Goal: Task Accomplishment & Management: Use online tool/utility

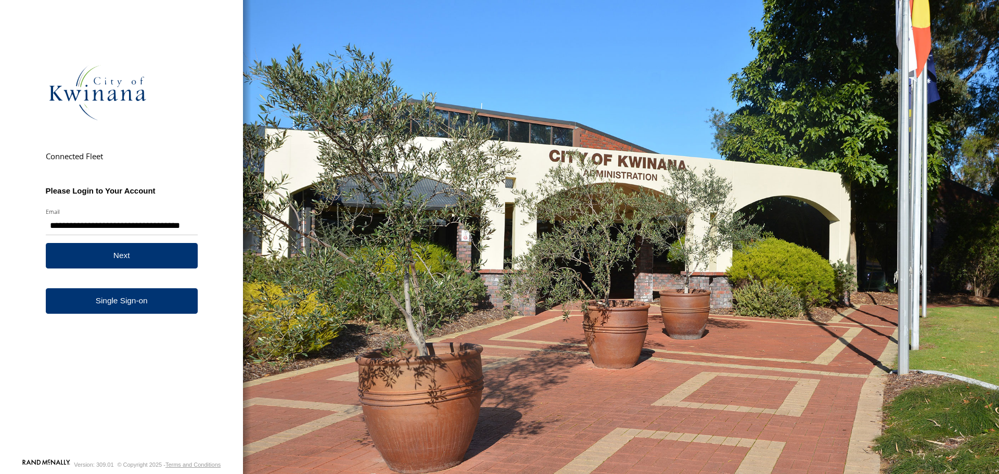
click at [162, 262] on button "Next" at bounding box center [122, 255] width 152 height 25
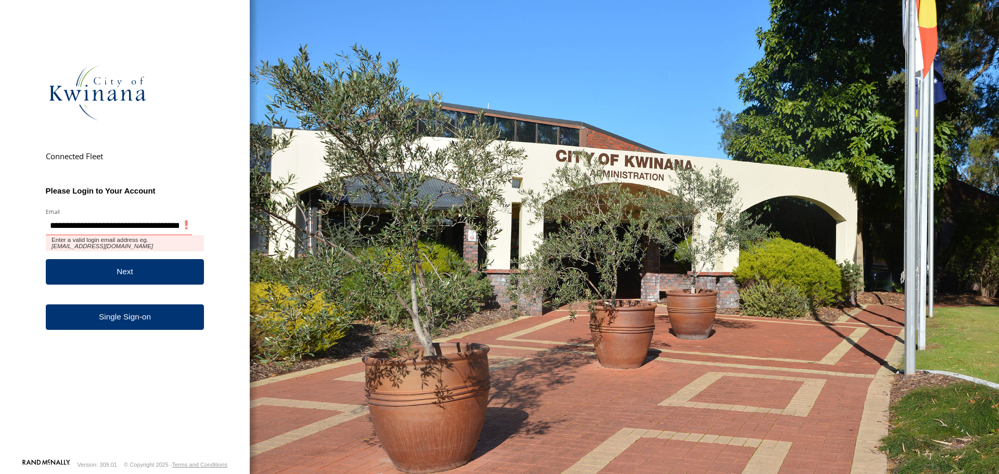
click at [114, 225] on input "**********" at bounding box center [119, 225] width 146 height 20
click at [185, 223] on input "**********" at bounding box center [122, 225] width 152 height 20
drag, startPoint x: 51, startPoint y: 224, endPoint x: 305, endPoint y: 231, distance: 253.9
click at [305, 231] on body "**********" at bounding box center [499, 237] width 999 height 474
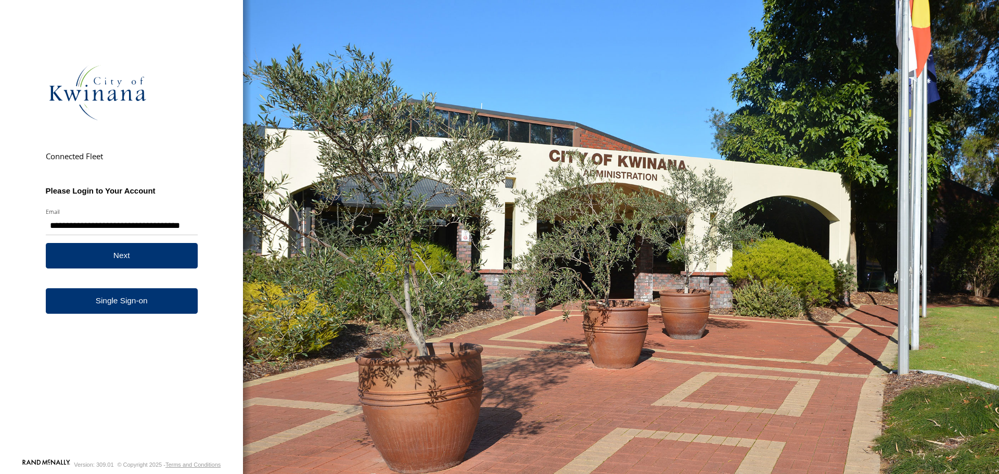
click at [305, 231] on div "You are using a web browser that is not supported by this application. This web…" at bounding box center [621, 237] width 756 height 474
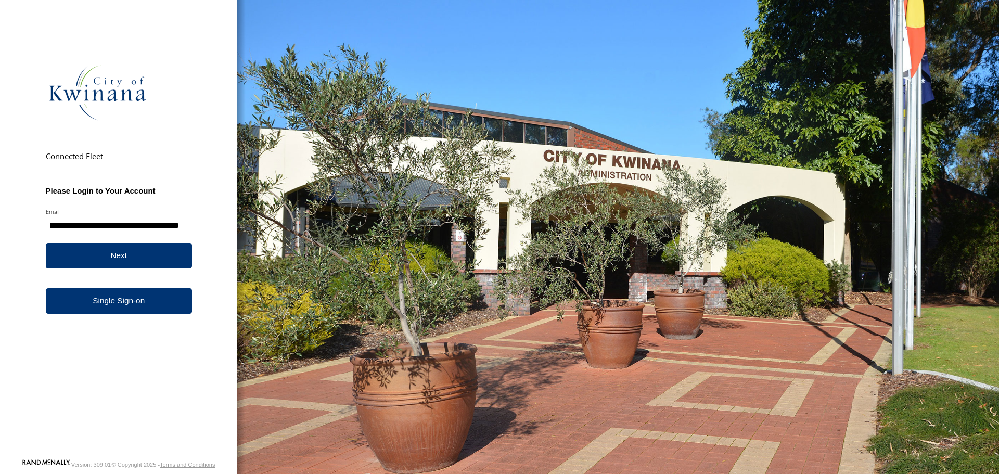
scroll to position [0, 0]
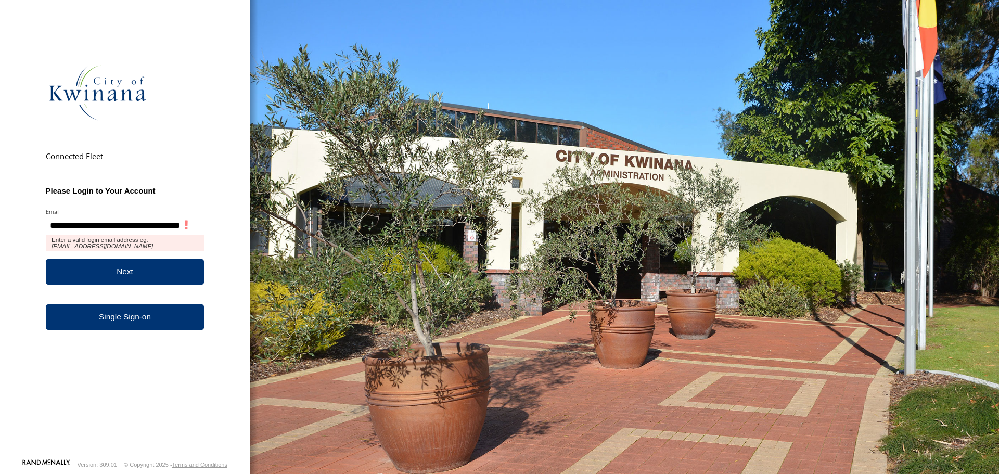
click at [134, 225] on input "**********" at bounding box center [119, 225] width 146 height 20
drag, startPoint x: 182, startPoint y: 224, endPoint x: 13, endPoint y: 216, distance: 169.2
click at [13, 216] on div "**********" at bounding box center [125, 237] width 250 height 474
type input "*"
click at [64, 227] on input "Email" at bounding box center [119, 225] width 146 height 20
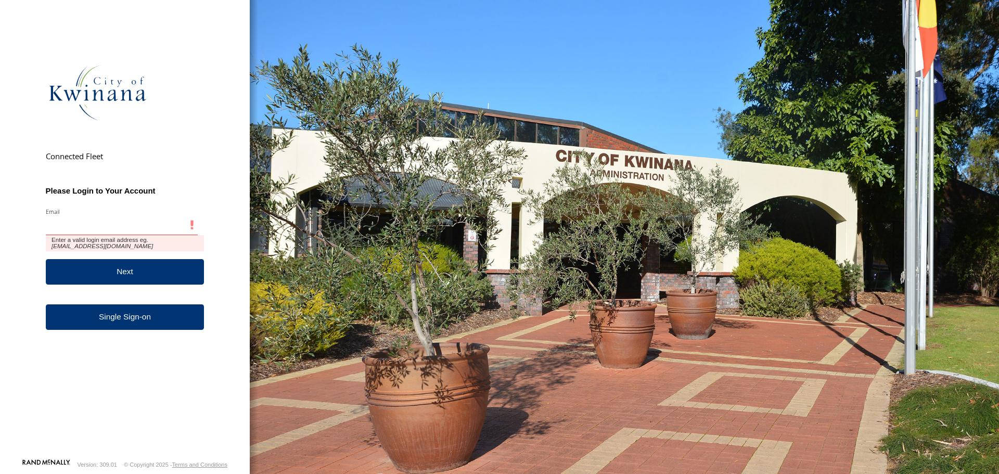
paste input "**********"
type input "**********"
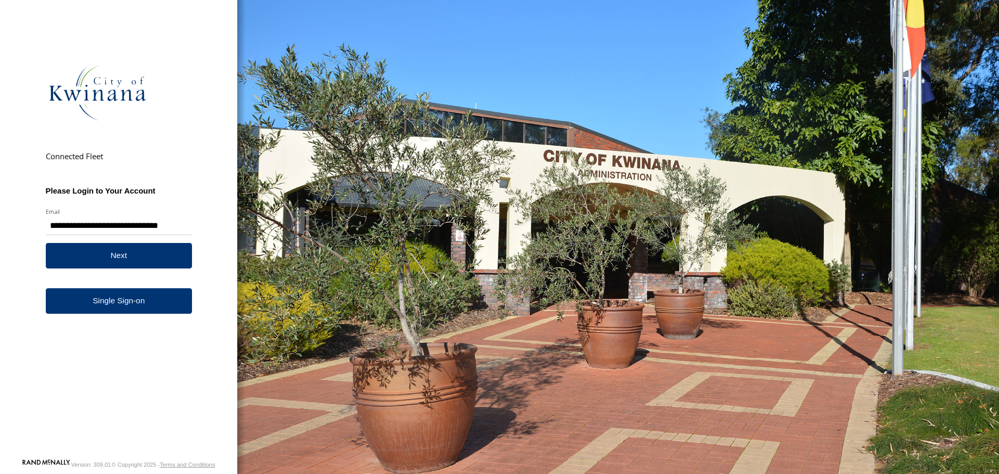
click at [124, 253] on button "Next" at bounding box center [119, 255] width 146 height 25
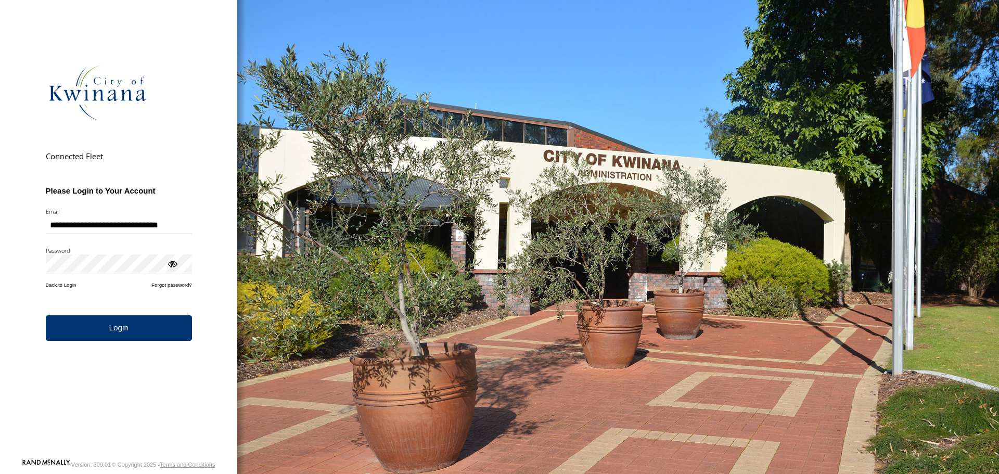
click at [122, 327] on button "Login" at bounding box center [119, 327] width 146 height 25
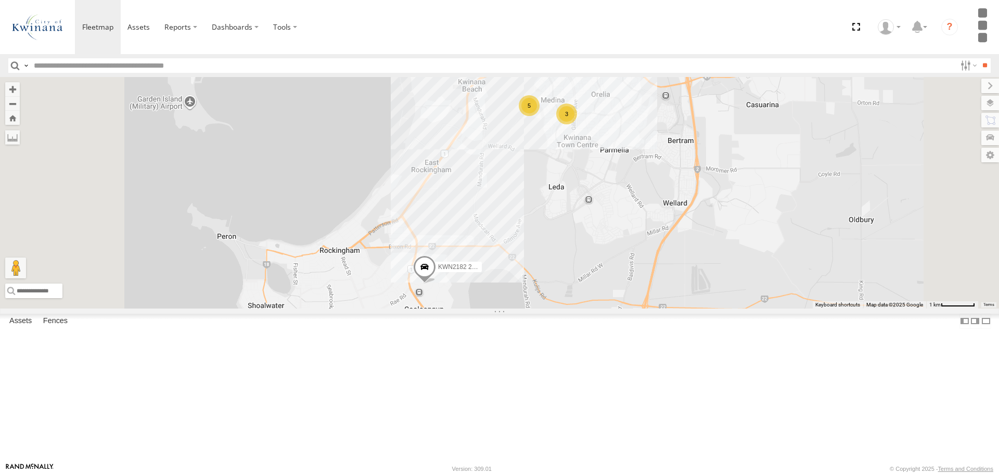
click at [0, 0] on div "KWN720 Facility Maint Building Maintenance" at bounding box center [0, 0] width 0 height 0
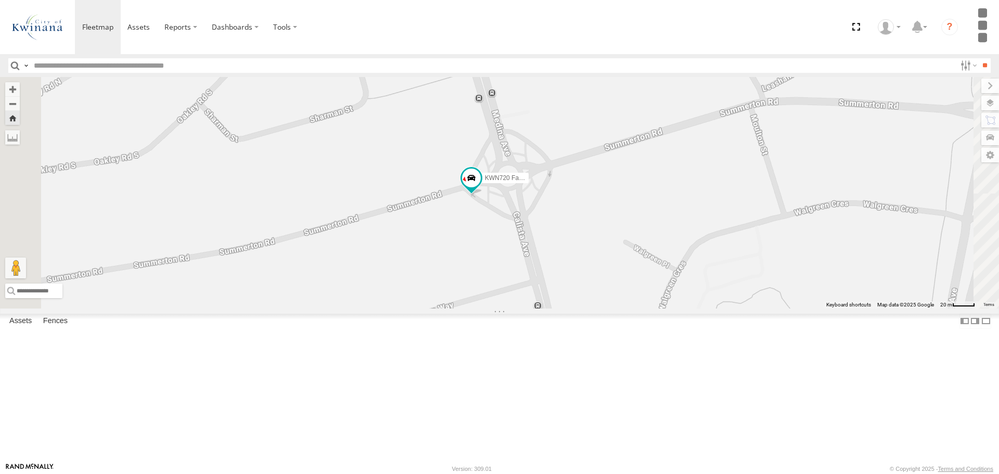
click at [0, 0] on div "KWN715 [PERSON_NAME]" at bounding box center [0, 0] width 0 height 0
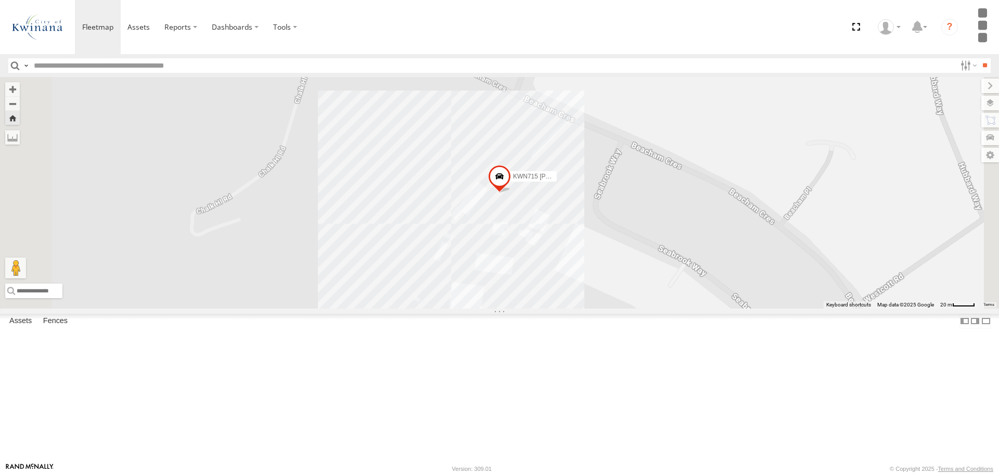
click at [0, 0] on span at bounding box center [0, 0] width 0 height 0
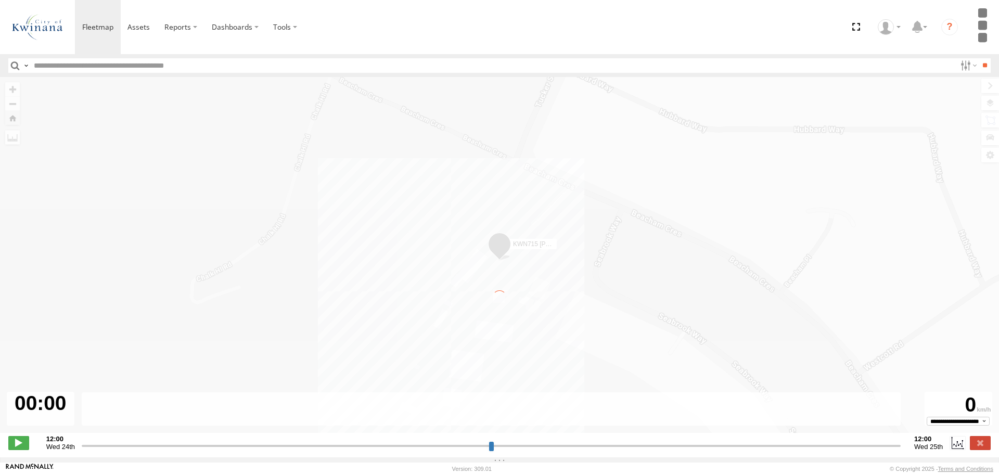
type input "**********"
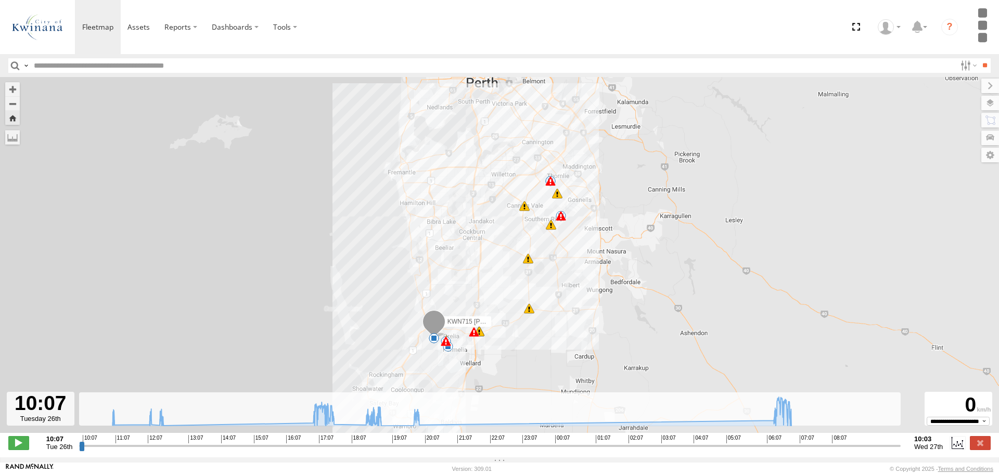
click at [38, 412] on div at bounding box center [41, 409] width 68 height 34
click at [957, 448] on label at bounding box center [957, 443] width 16 height 14
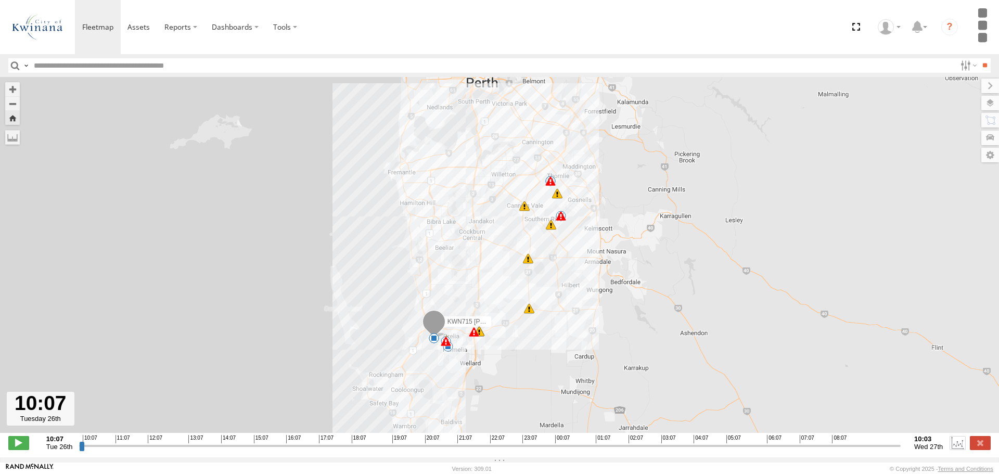
click at [957, 448] on label at bounding box center [957, 443] width 16 height 14
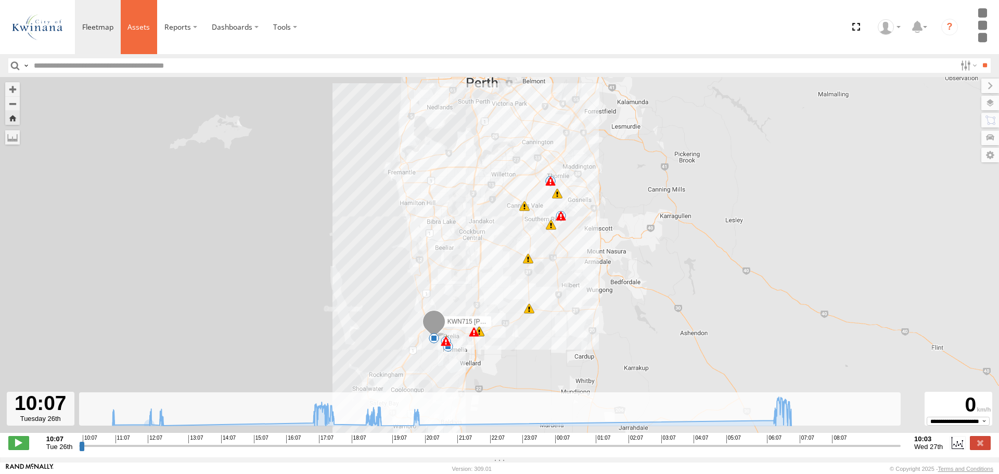
click at [140, 29] on span at bounding box center [138, 27] width 22 height 10
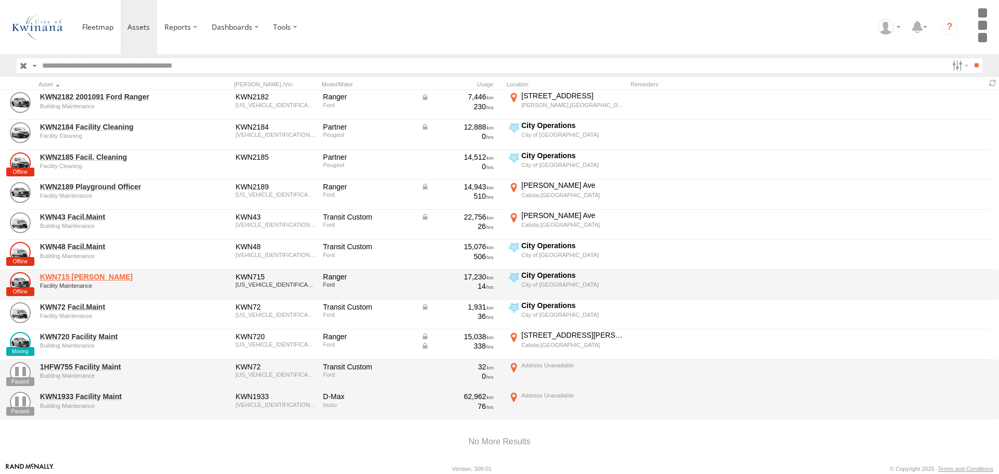
click at [108, 279] on link "KWN715 [PERSON_NAME]" at bounding box center [111, 276] width 143 height 9
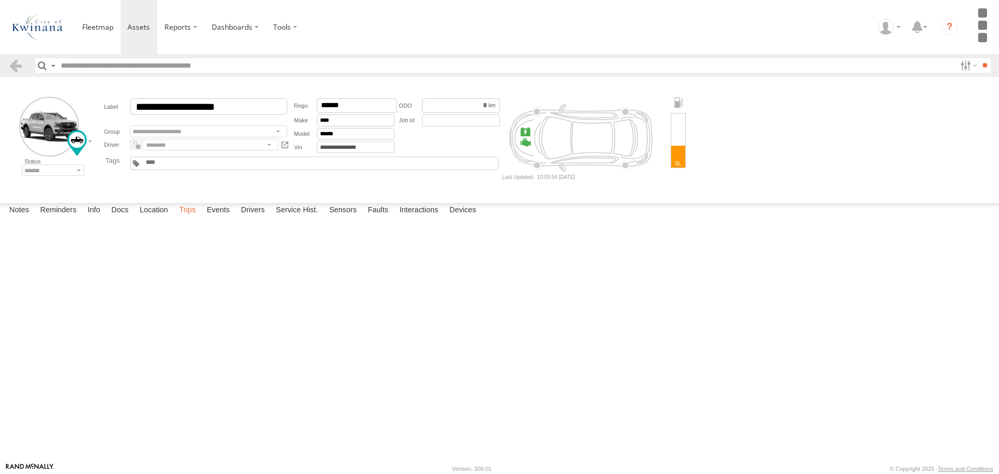
click at [187, 217] on label "Trips" at bounding box center [187, 210] width 27 height 15
click at [0, 0] on link at bounding box center [0, 0] width 0 height 0
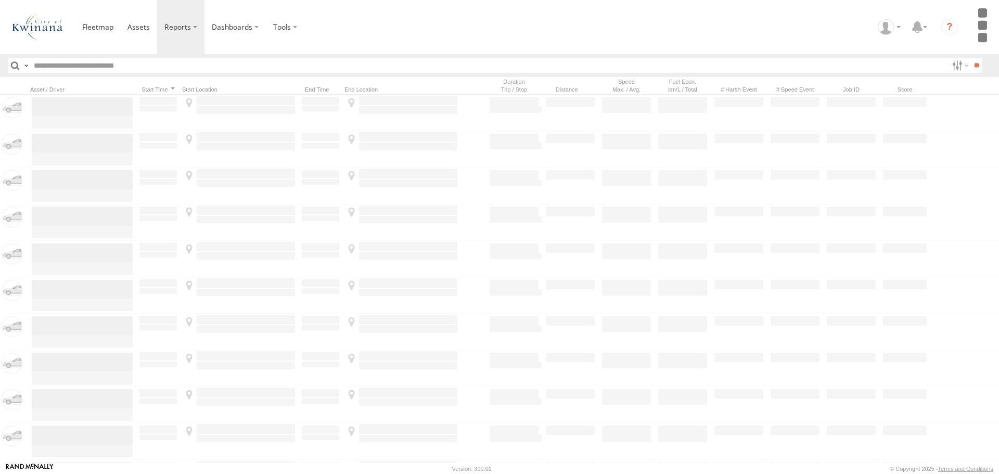
type input "**********"
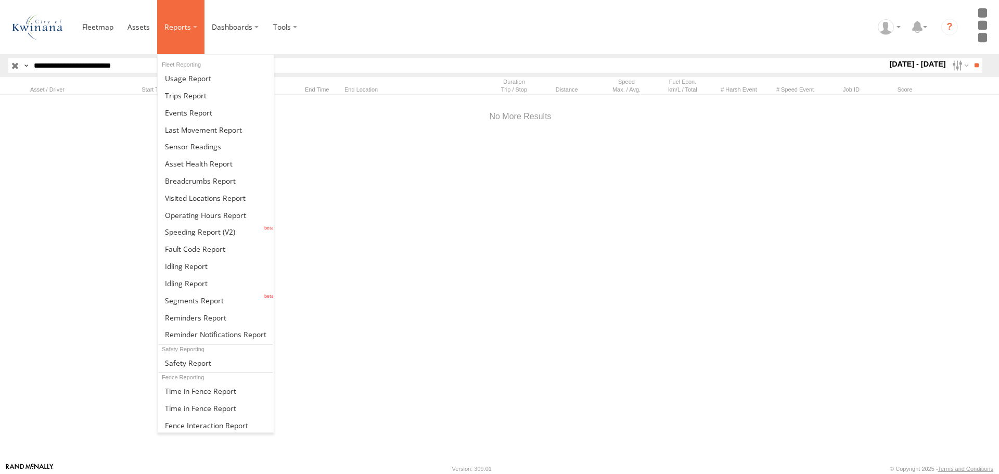
click at [191, 27] on label at bounding box center [180, 27] width 47 height 54
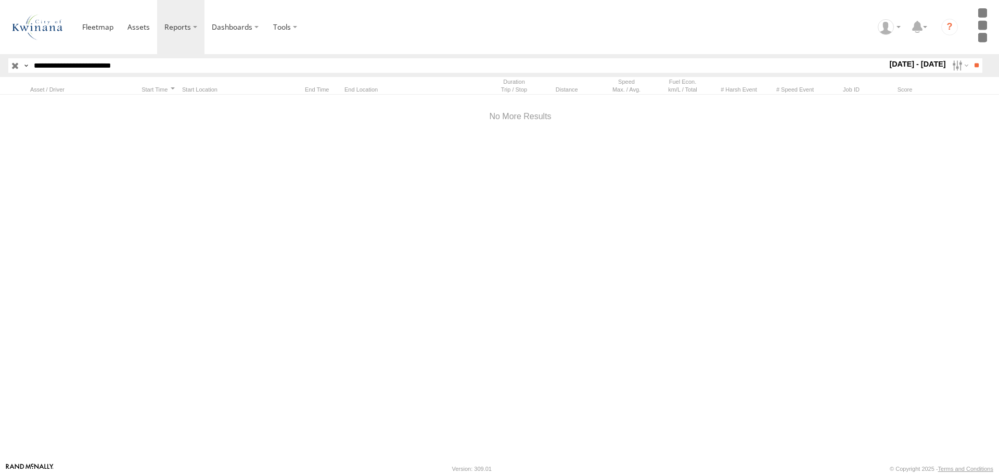
click at [375, 18] on section at bounding box center [535, 27] width 921 height 54
click at [94, 31] on span at bounding box center [97, 27] width 31 height 10
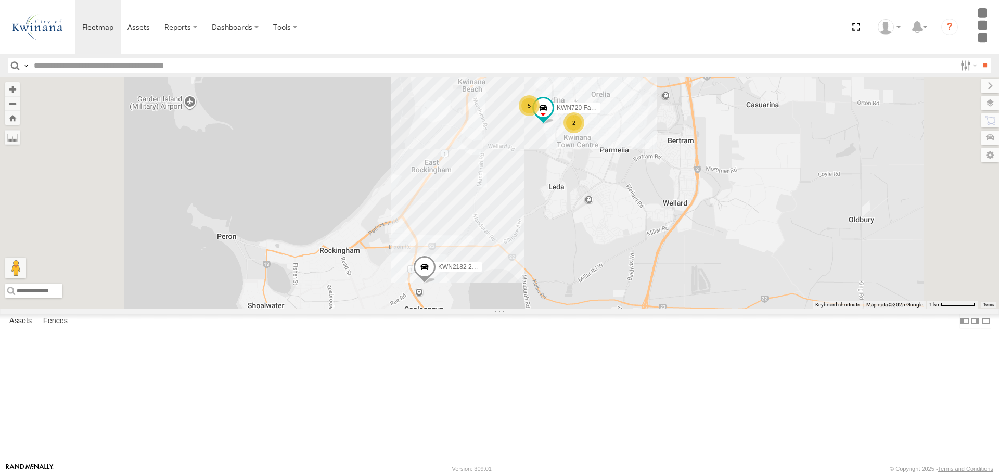
click at [0, 0] on div "KWN715 [PERSON_NAME]" at bounding box center [0, 0] width 0 height 0
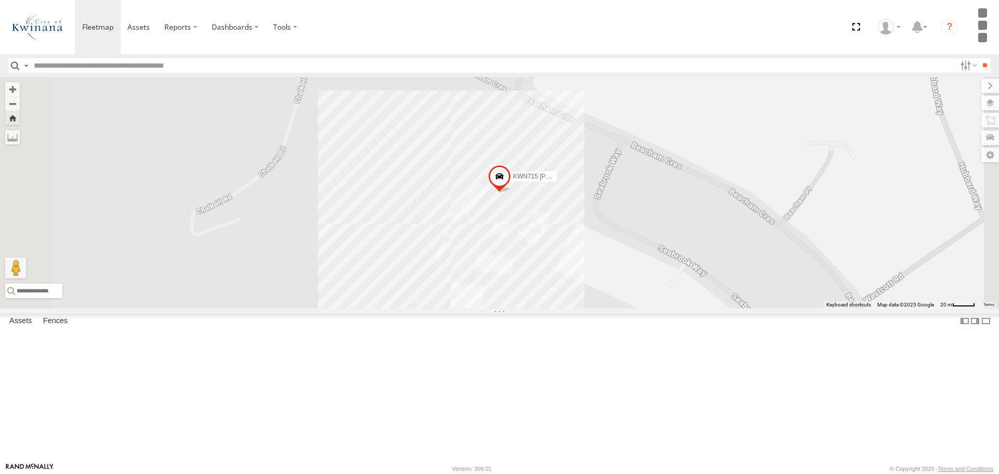
click at [0, 0] on div "KWN715 [PERSON_NAME]" at bounding box center [0, 0] width 0 height 0
click at [127, 33] on link at bounding box center [139, 27] width 37 height 54
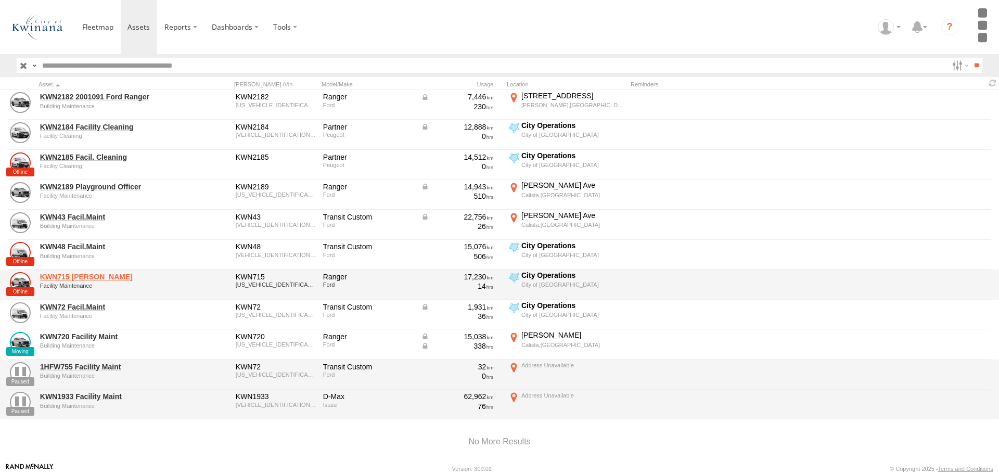
click at [115, 279] on link "KWN715 [PERSON_NAME]" at bounding box center [111, 276] width 143 height 9
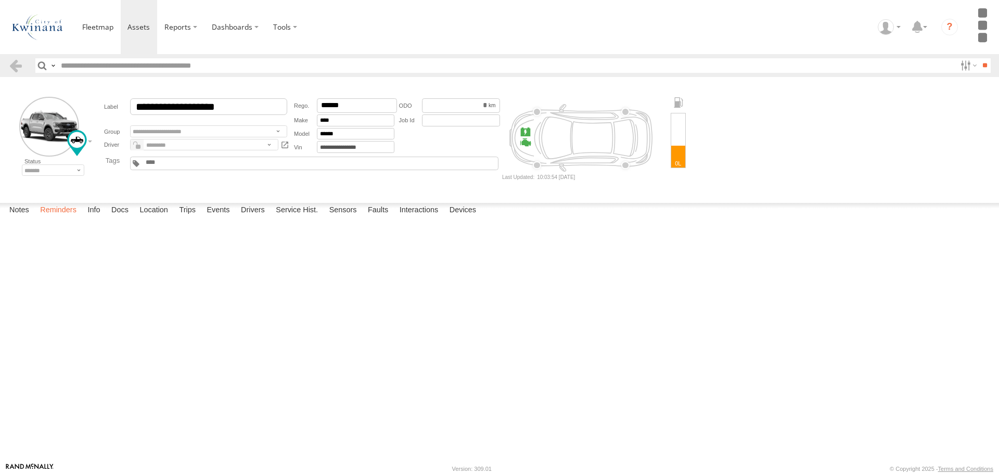
click at [67, 217] on label "Reminders" at bounding box center [58, 210] width 47 height 15
click at [102, 217] on label "Info" at bounding box center [93, 210] width 23 height 15
click at [158, 217] on label "Location" at bounding box center [153, 210] width 39 height 15
click at [98, 217] on label "Info" at bounding box center [93, 210] width 23 height 15
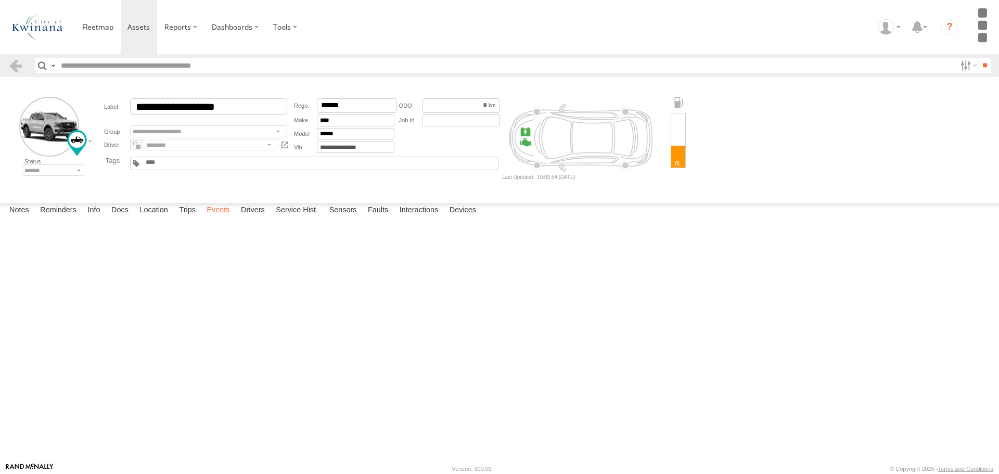
click at [221, 217] on label "Events" at bounding box center [217, 210] width 33 height 15
click at [261, 217] on label "Drivers" at bounding box center [253, 210] width 34 height 15
click at [296, 217] on label "Service Hist." at bounding box center [296, 210] width 53 height 15
click at [346, 217] on label "Sensors" at bounding box center [343, 210] width 38 height 15
click at [385, 217] on label "Faults" at bounding box center [378, 210] width 31 height 15
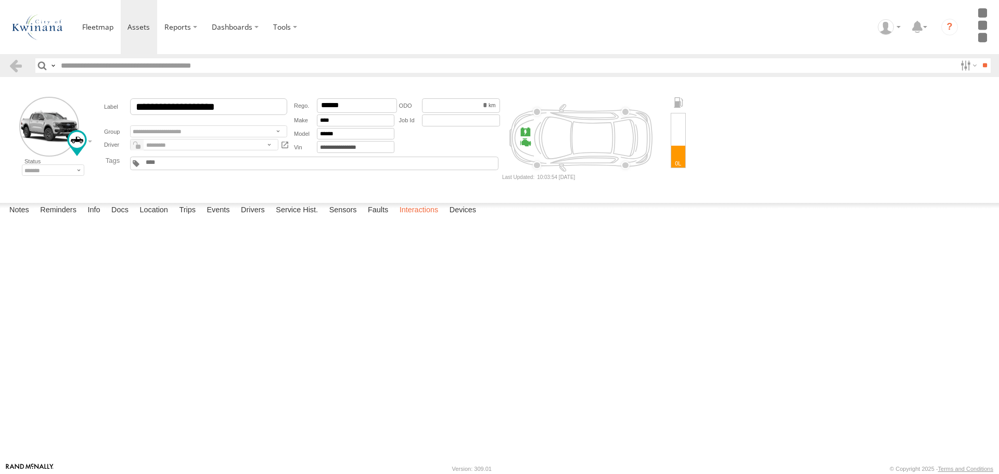
click at [424, 217] on label "Interactions" at bounding box center [418, 210] width 49 height 15
click at [463, 217] on label "Devices" at bounding box center [462, 210] width 37 height 15
click at [21, 217] on label "Notes" at bounding box center [19, 210] width 30 height 15
click at [221, 217] on label "Events" at bounding box center [217, 210] width 33 height 15
click at [192, 217] on label "Trips" at bounding box center [187, 210] width 27 height 15
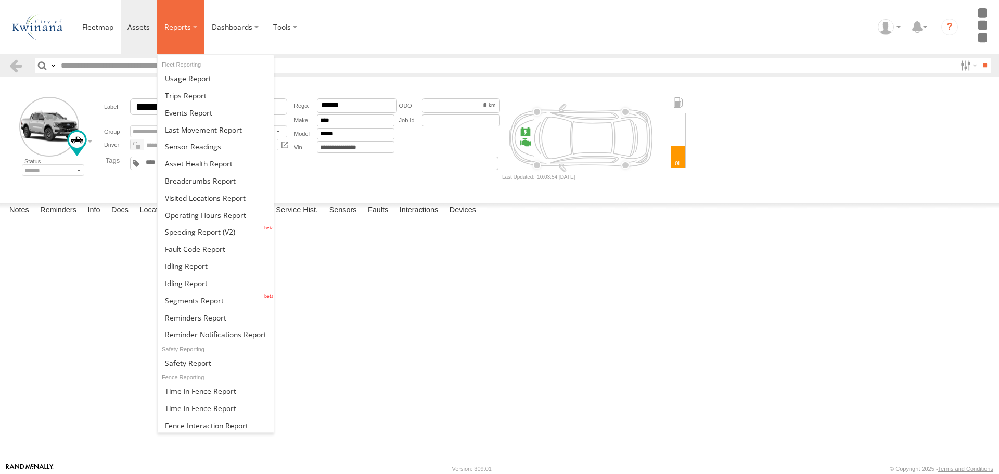
click at [177, 29] on span at bounding box center [177, 27] width 27 height 10
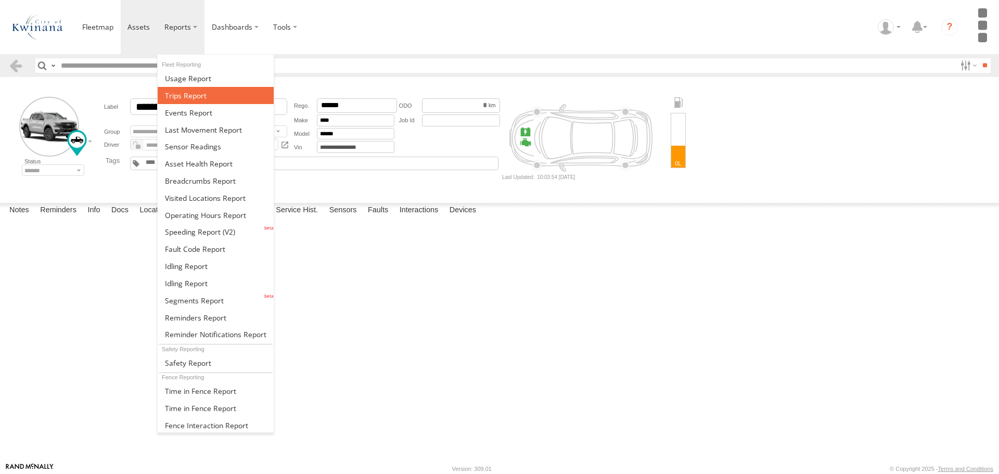
click at [191, 97] on span at bounding box center [186, 96] width 42 height 10
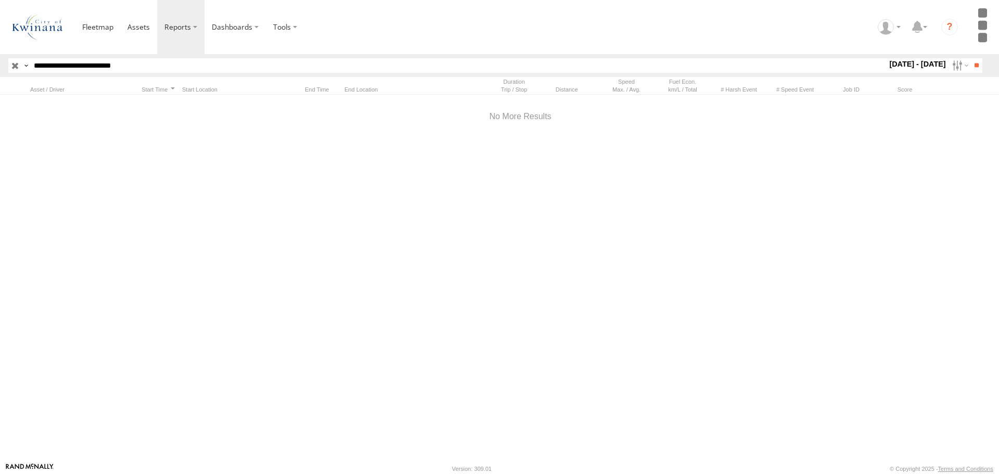
click at [12, 64] on input "button" at bounding box center [15, 65] width 14 height 15
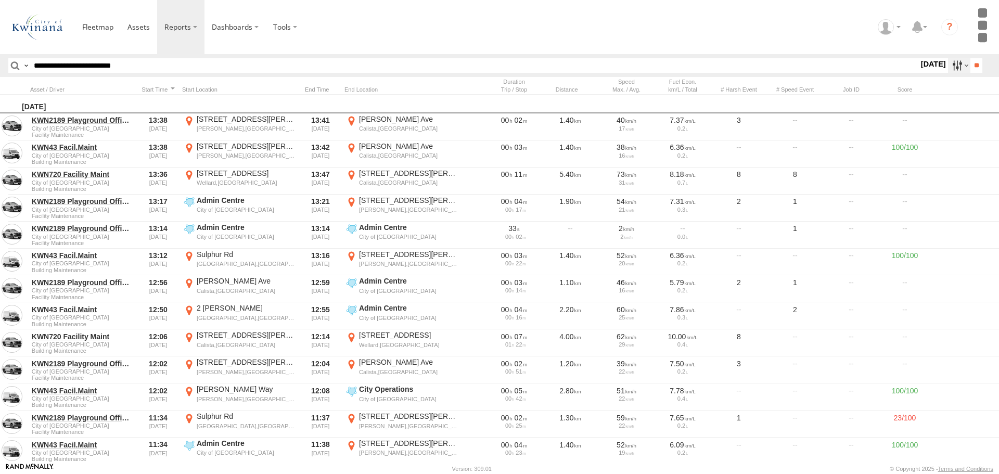
click at [957, 67] on label at bounding box center [959, 65] width 22 height 15
click at [0, 0] on label at bounding box center [0, 0] width 0 height 0
click at [0, 0] on span "City of [GEOGRAPHIC_DATA]" at bounding box center [0, 0] width 0 height 0
click at [971, 69] on input "**" at bounding box center [976, 65] width 12 height 15
